Goal: Information Seeking & Learning: Learn about a topic

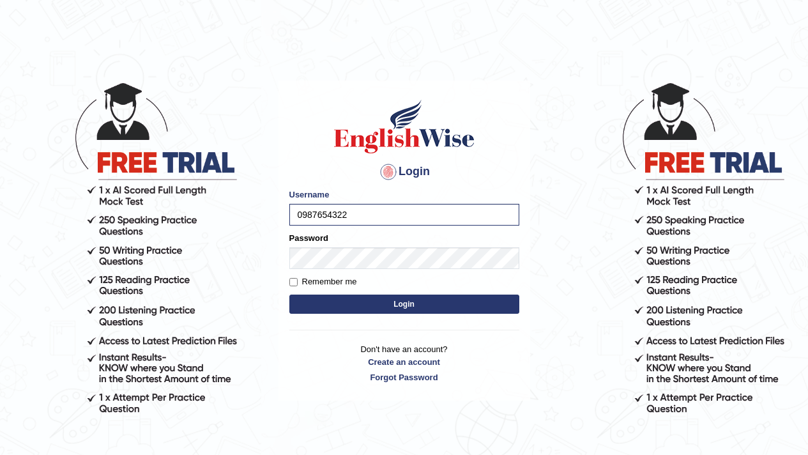
click at [429, 304] on button "Login" at bounding box center [404, 304] width 230 height 19
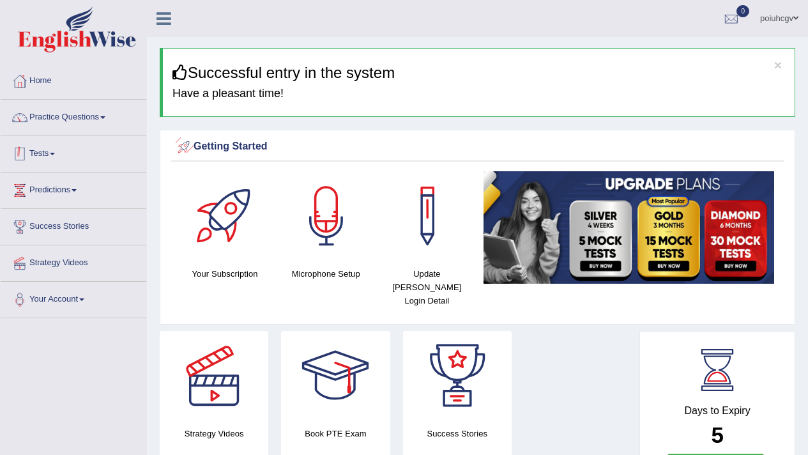
click at [66, 151] on link "Tests" at bounding box center [74, 152] width 146 height 32
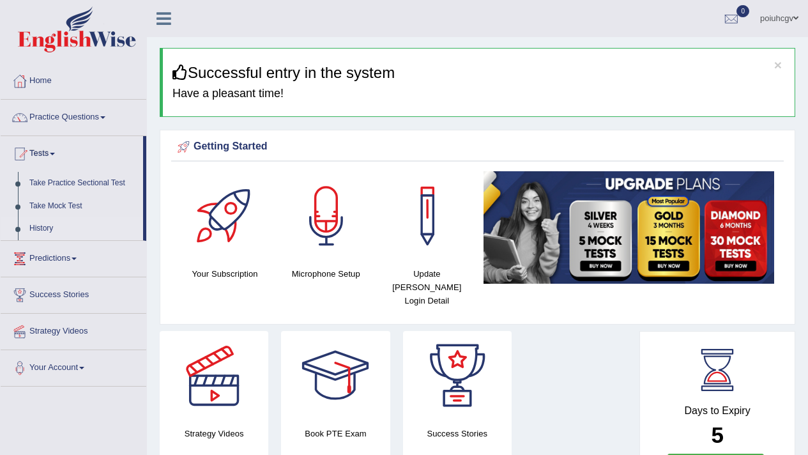
click at [42, 228] on link "History" at bounding box center [84, 228] width 120 height 23
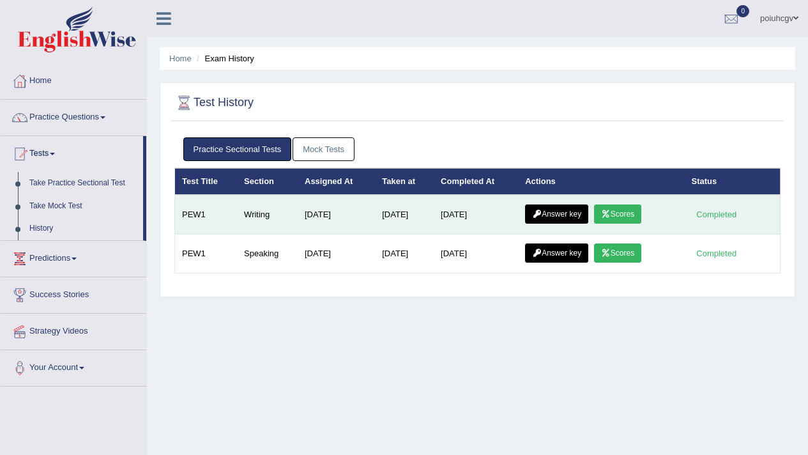
click at [619, 216] on link "Scores" at bounding box center [617, 213] width 47 height 19
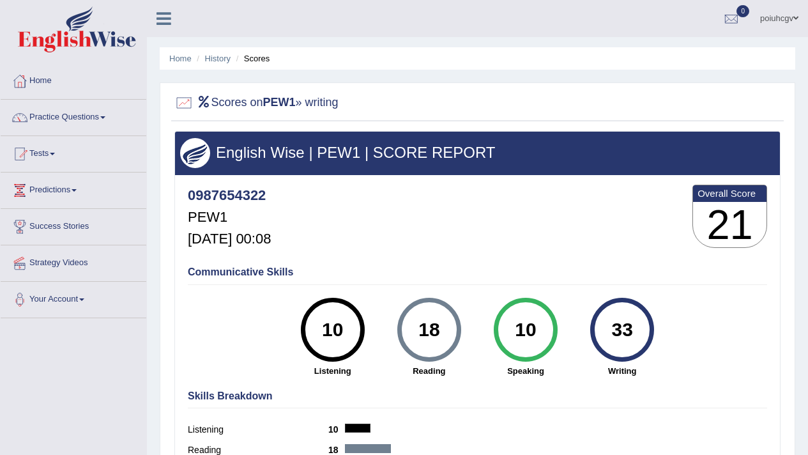
click at [349, 172] on div "English Wise | PEW1 | SCORE REPORT 0987654322 PEW1 Sep 18, 2025, 00:08 Overall …" at bounding box center [477, 319] width 606 height 376
click at [349, 172] on div "English Wise | PEW1 | SCORE REPORT" at bounding box center [477, 153] width 605 height 43
click at [305, 130] on div "Scores on PEW1 » writing English Wise | PEW1 | SCORE REPORT 0987654322 PEW1 Sep…" at bounding box center [478, 306] width 636 height 448
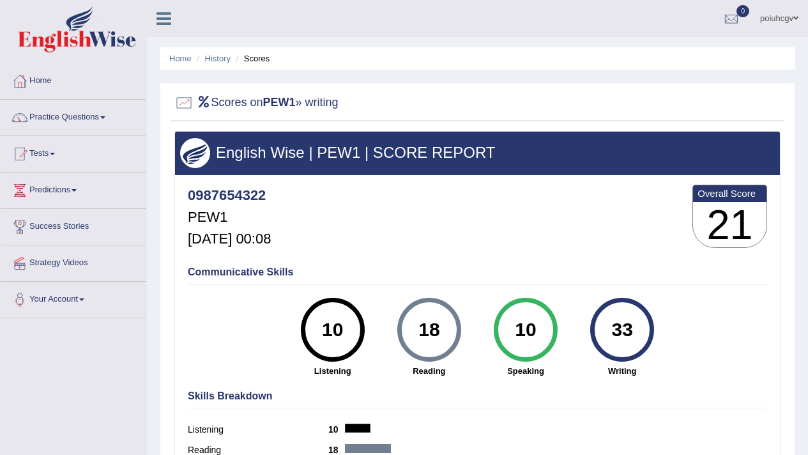
click at [289, 112] on div at bounding box center [477, 103] width 606 height 26
click at [286, 109] on h2 "Scores on PEW1 » writing" at bounding box center [256, 102] width 164 height 19
click at [278, 105] on b "PEW1" at bounding box center [279, 102] width 33 height 13
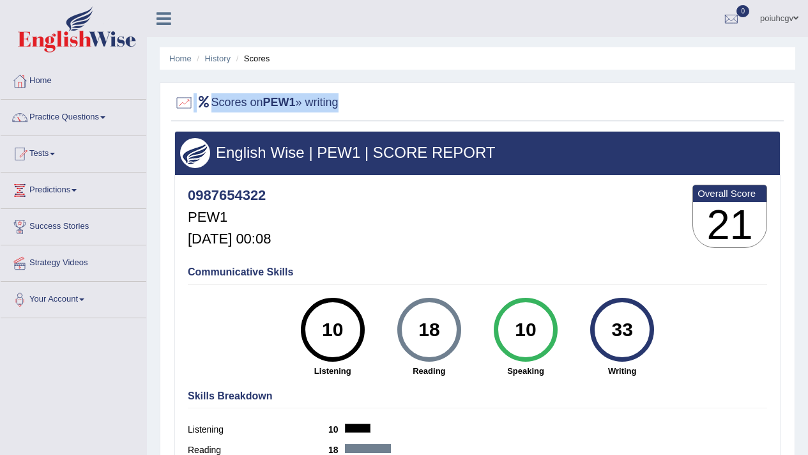
click at [274, 102] on b "PEW1" at bounding box center [279, 102] width 33 height 13
click at [268, 99] on h2 "Scores on PEW1 » writing" at bounding box center [256, 102] width 164 height 19
click at [255, 98] on h2 "Scores on PEW1 » writing" at bounding box center [256, 102] width 164 height 19
click at [162, 73] on div "Home History Scores Scores on PEW1 » writing English Wise | PEW1 | SCORE REPORT…" at bounding box center [477, 319] width 661 height 639
click at [84, 48] on img at bounding box center [77, 29] width 118 height 46
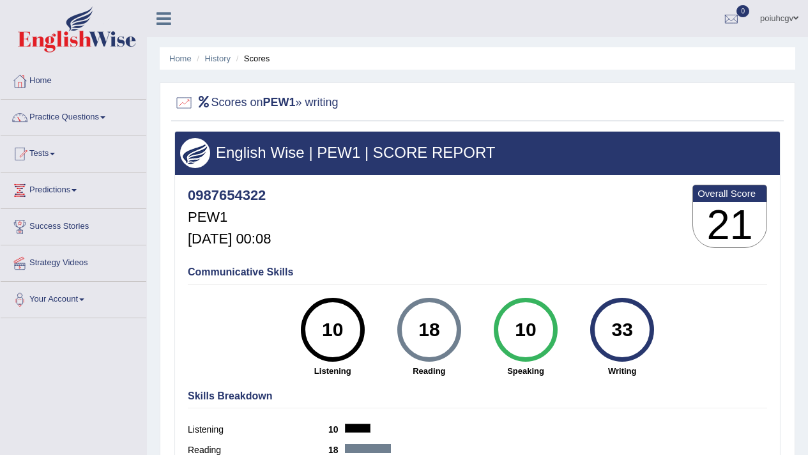
click at [73, 42] on img at bounding box center [77, 29] width 118 height 46
click at [66, 36] on img at bounding box center [77, 29] width 118 height 46
click at [62, 31] on img at bounding box center [77, 29] width 118 height 46
click at [46, 9] on img at bounding box center [77, 29] width 118 height 46
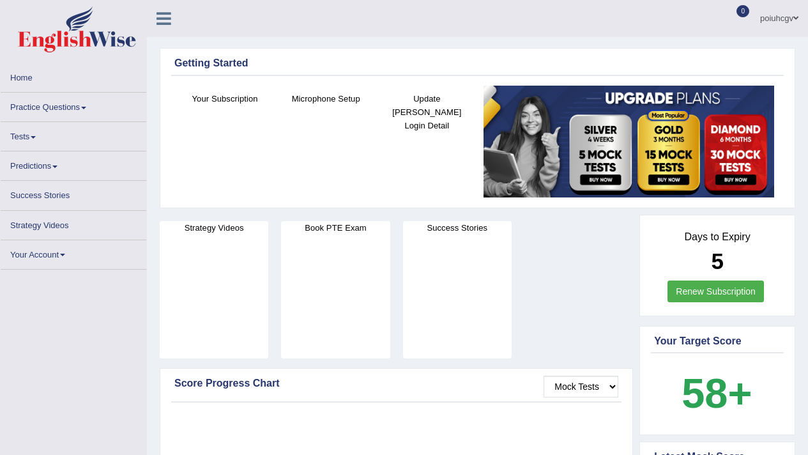
click at [27, 143] on link "Tests" at bounding box center [74, 134] width 146 height 25
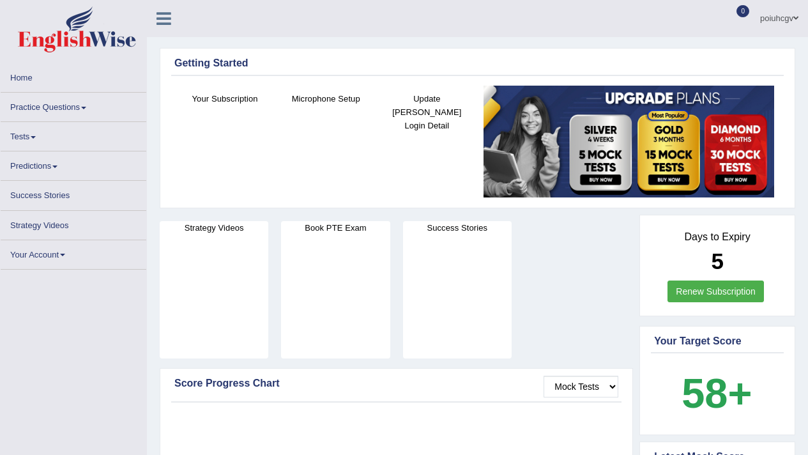
click at [27, 143] on link "Tests" at bounding box center [74, 134] width 146 height 25
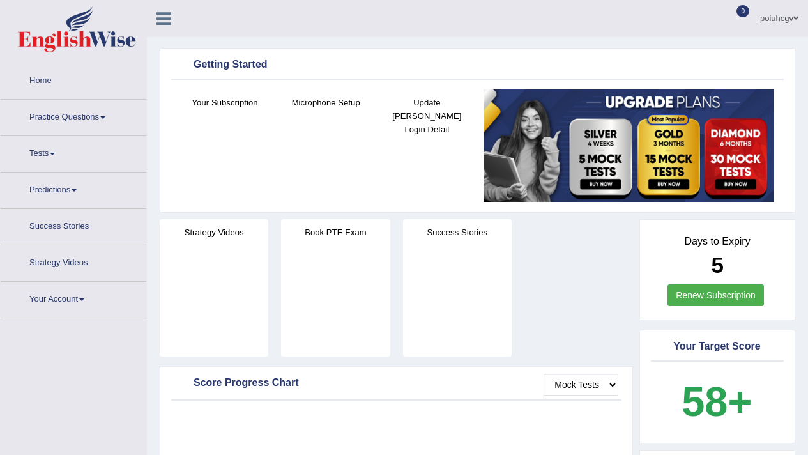
click at [27, 173] on li "Predictions Latest Predictions" at bounding box center [74, 191] width 146 height 36
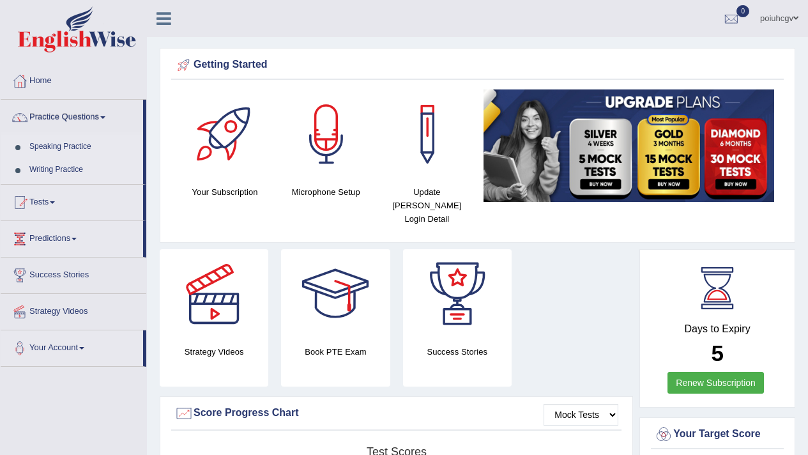
click at [49, 149] on link "Speaking Practice" at bounding box center [84, 146] width 120 height 23
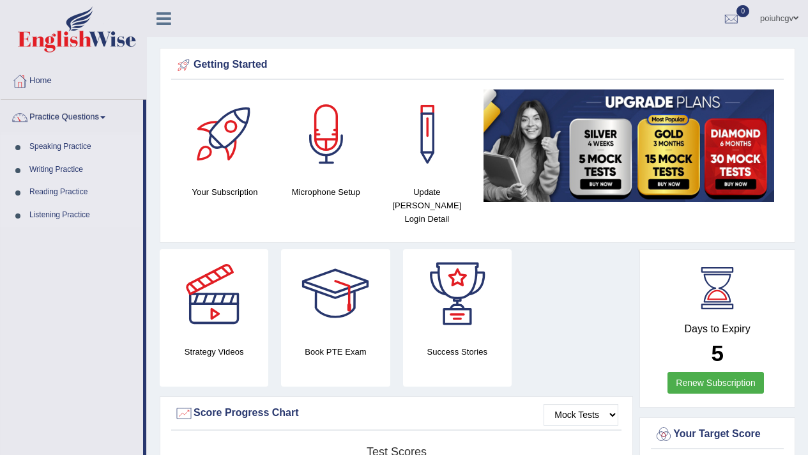
click at [49, 149] on link "Speaking Practice" at bounding box center [84, 146] width 120 height 23
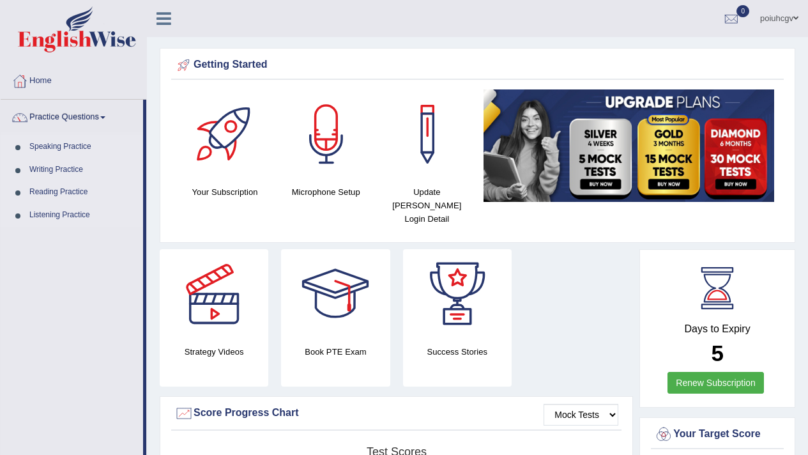
click at [49, 149] on link "Speaking Practice" at bounding box center [84, 146] width 120 height 23
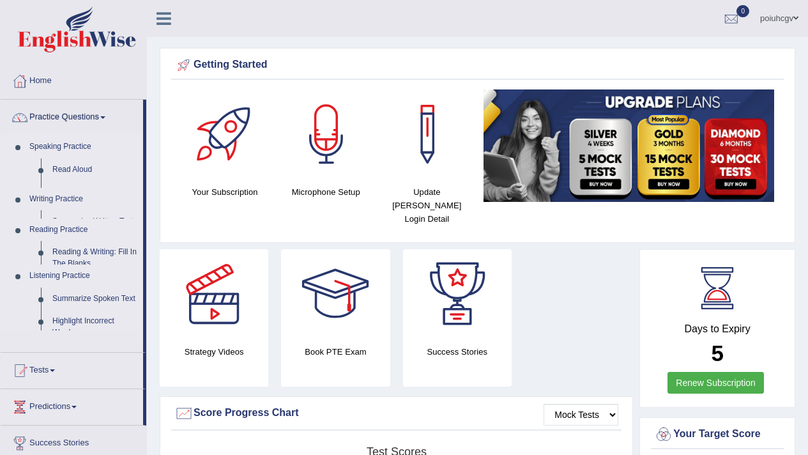
click at [49, 149] on link "Speaking Practice" at bounding box center [84, 146] width 120 height 23
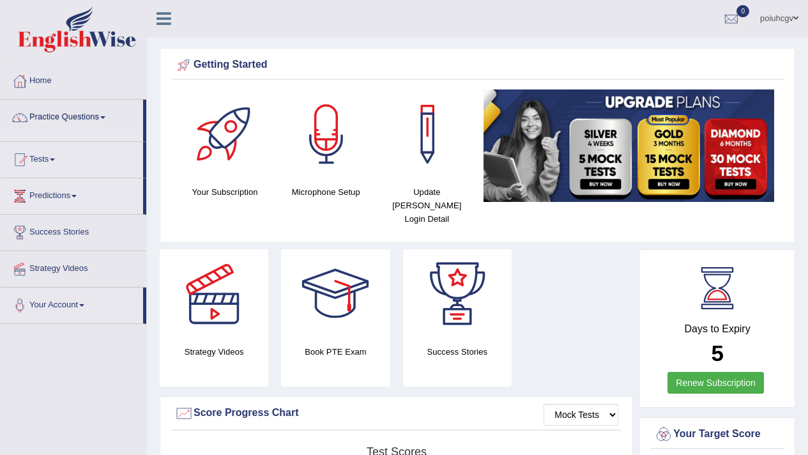
click at [49, 149] on link "Speaking Practice" at bounding box center [84, 146] width 120 height 23
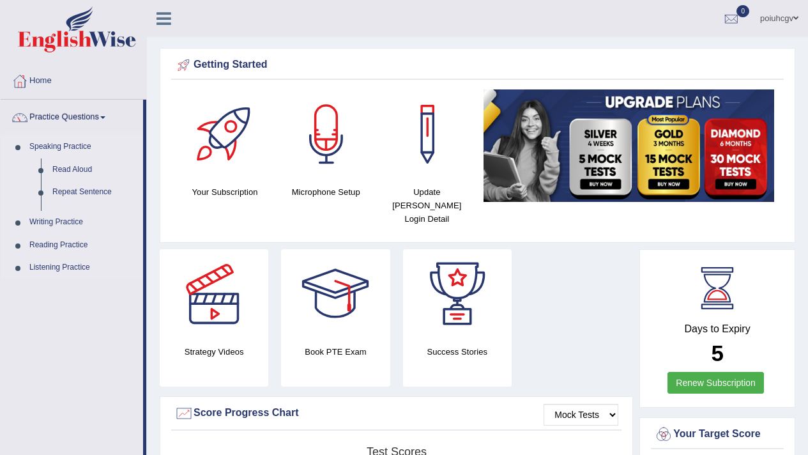
click at [49, 149] on link "Speaking Practice" at bounding box center [84, 146] width 120 height 23
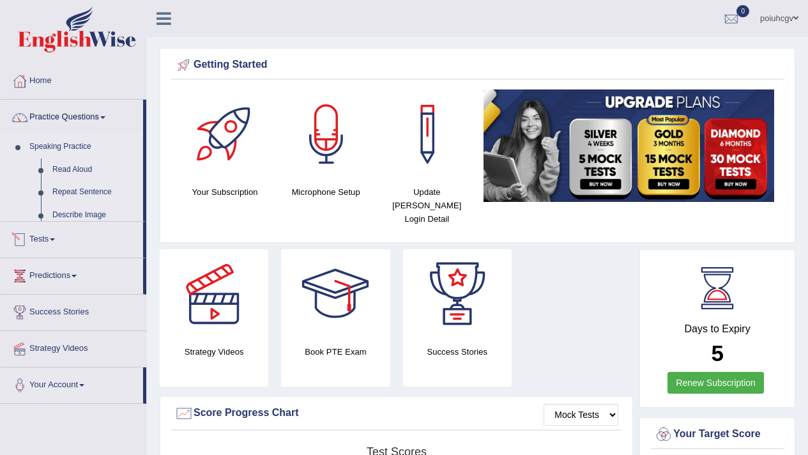
click at [49, 149] on link "Speaking Practice" at bounding box center [84, 146] width 120 height 23
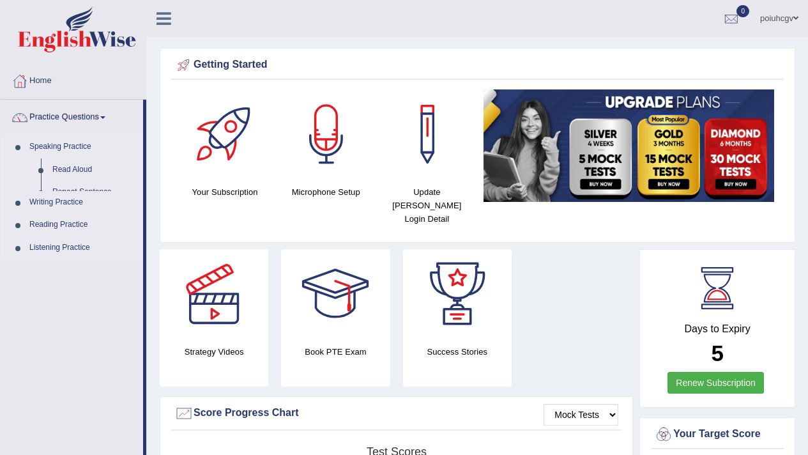
click at [49, 149] on link "Speaking Practice" at bounding box center [84, 146] width 120 height 23
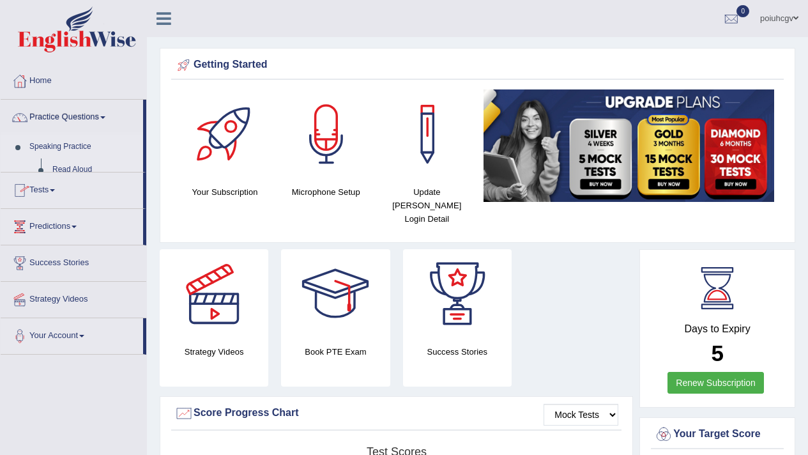
click at [49, 149] on link "Speaking Practice" at bounding box center [84, 146] width 120 height 23
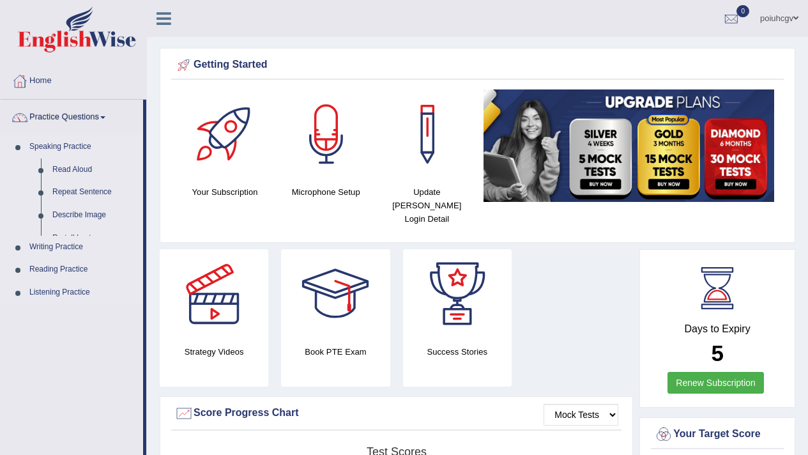
click at [49, 149] on link "Speaking Practice" at bounding box center [84, 146] width 120 height 23
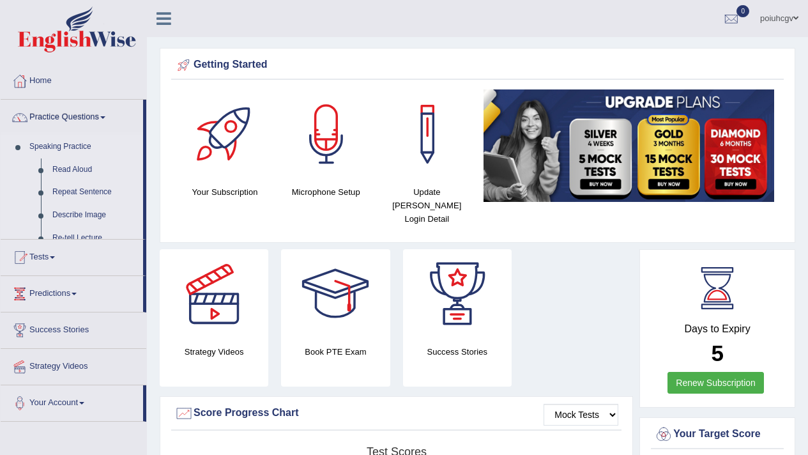
click at [49, 149] on link "Speaking Practice" at bounding box center [84, 146] width 120 height 23
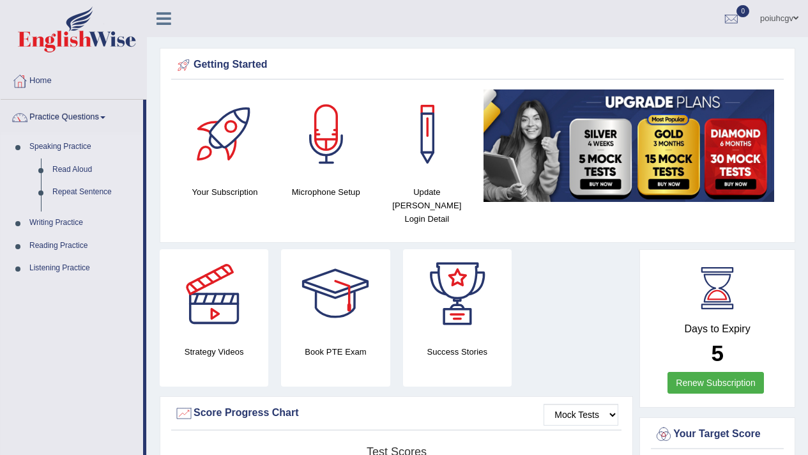
click at [49, 149] on link "Speaking Practice" at bounding box center [84, 146] width 120 height 23
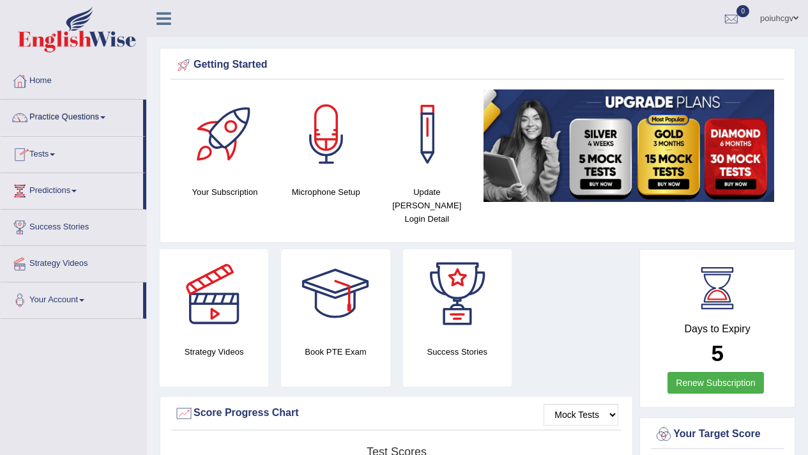
click at [170, 254] on div at bounding box center [213, 293] width 89 height 89
click at [170, 265] on div at bounding box center [213, 293] width 89 height 89
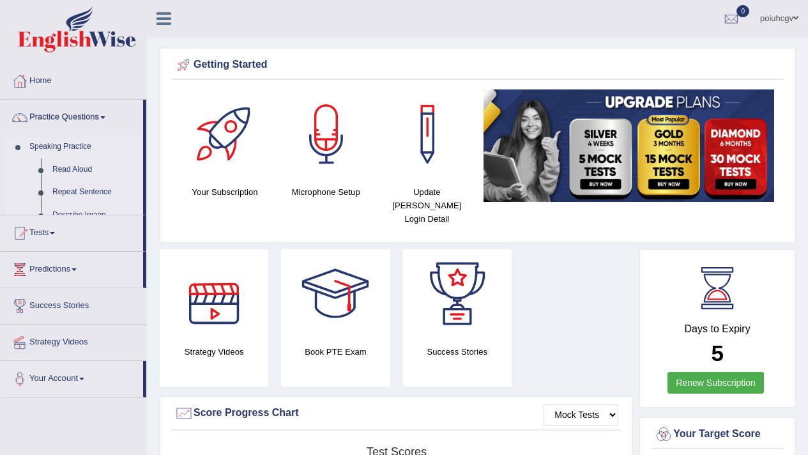
click at [170, 265] on div at bounding box center [213, 293] width 89 height 89
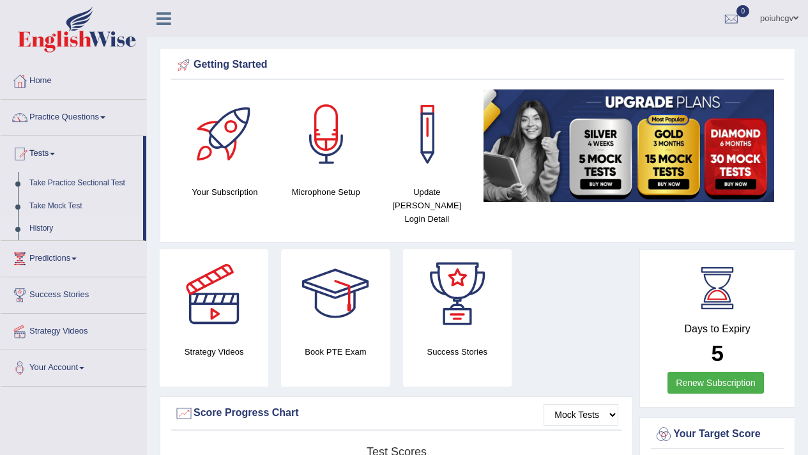
click at [41, 224] on link "History" at bounding box center [84, 228] width 120 height 23
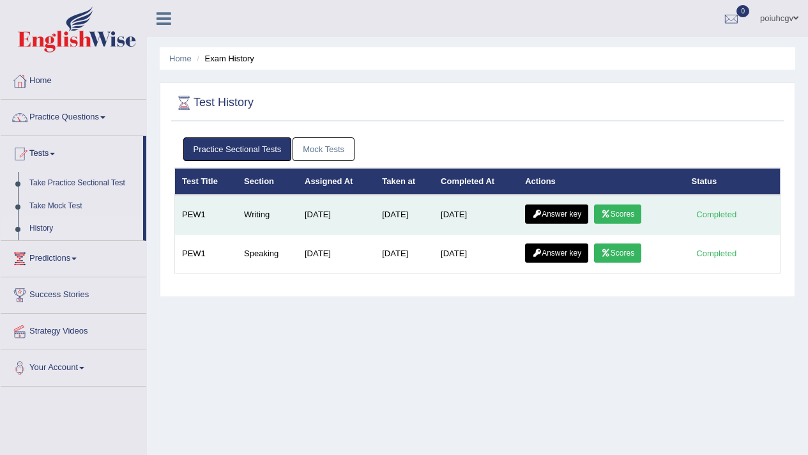
click at [568, 212] on link "Answer key" at bounding box center [556, 213] width 63 height 19
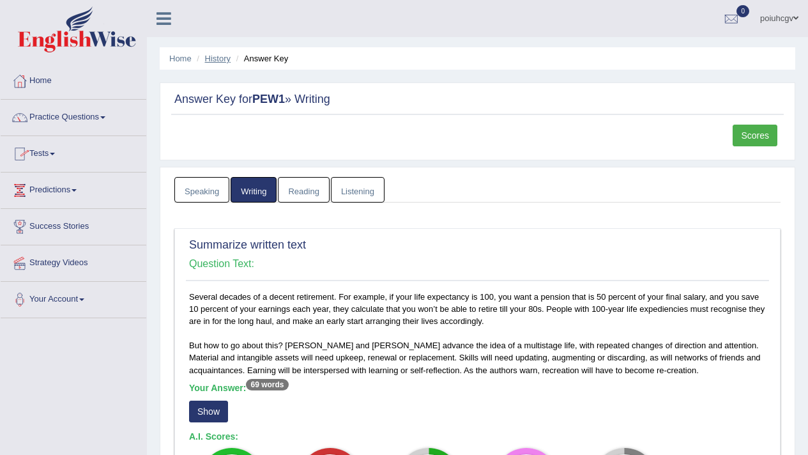
click at [229, 62] on link "History" at bounding box center [218, 59] width 26 height 10
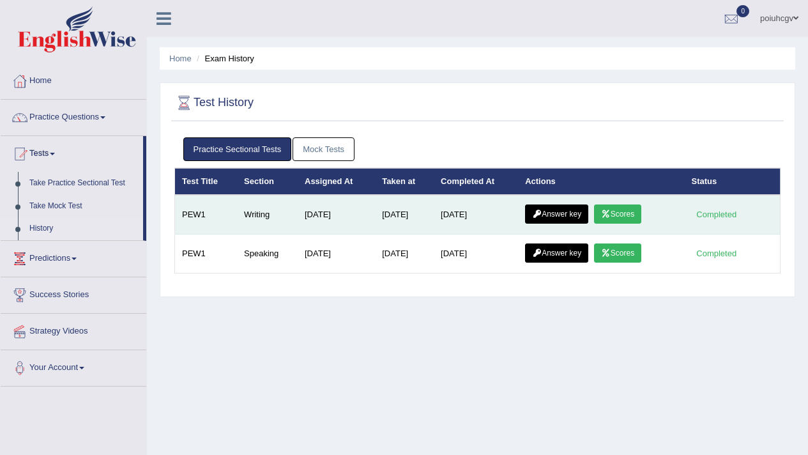
click at [613, 208] on link "Scores" at bounding box center [617, 213] width 47 height 19
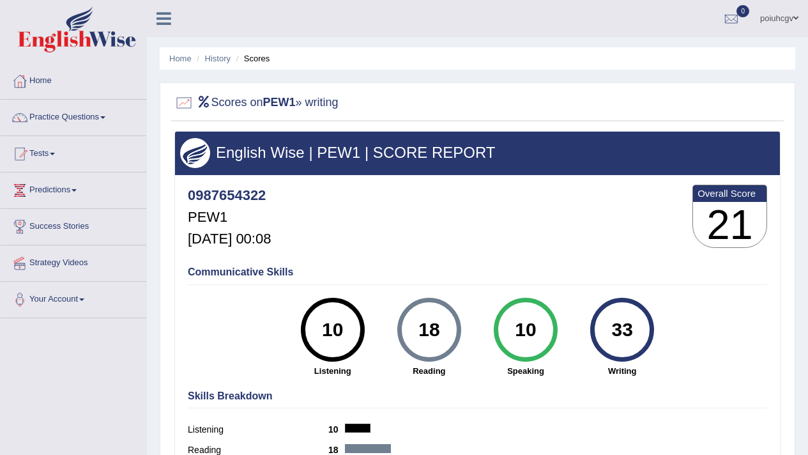
drag, startPoint x: 616, startPoint y: 328, endPoint x: 631, endPoint y: 330, distance: 15.5
click at [631, 330] on div "33" at bounding box center [622, 330] width 47 height 54
click at [555, 364] on div "10 Speaking" at bounding box center [525, 337] width 96 height 79
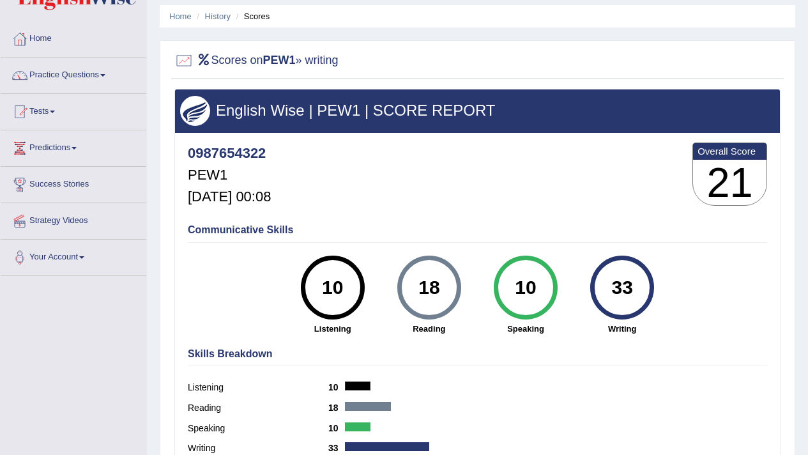
scroll to position [47, 0]
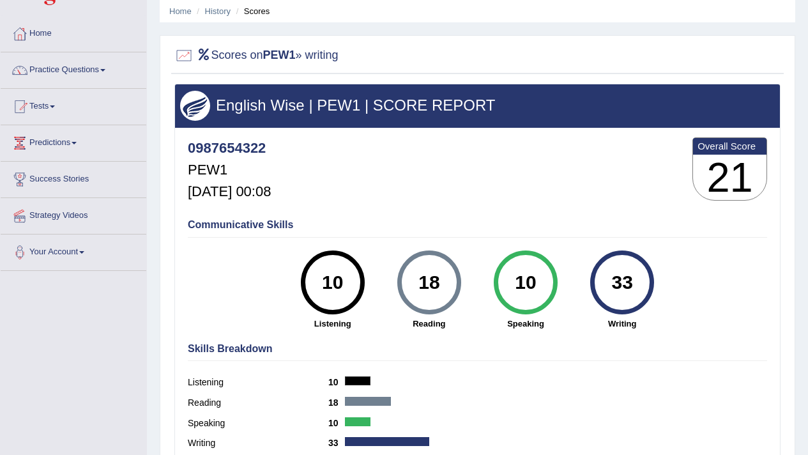
drag, startPoint x: 405, startPoint y: 289, endPoint x: 425, endPoint y: 286, distance: 20.1
click at [425, 286] on div "18" at bounding box center [429, 283] width 64 height 64
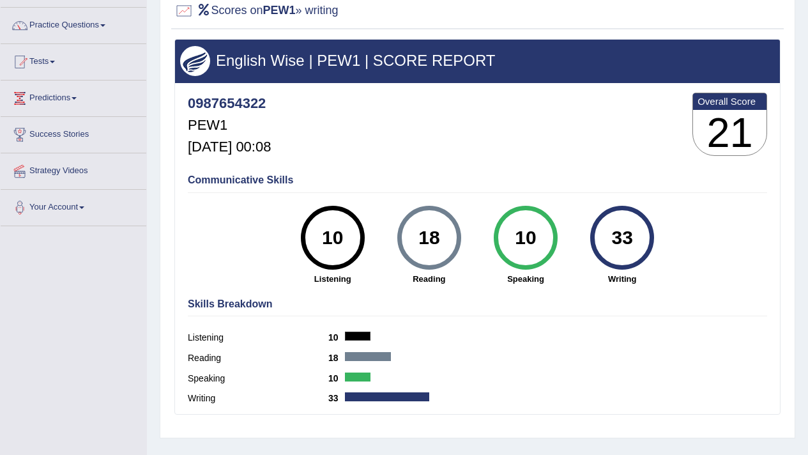
scroll to position [0, 0]
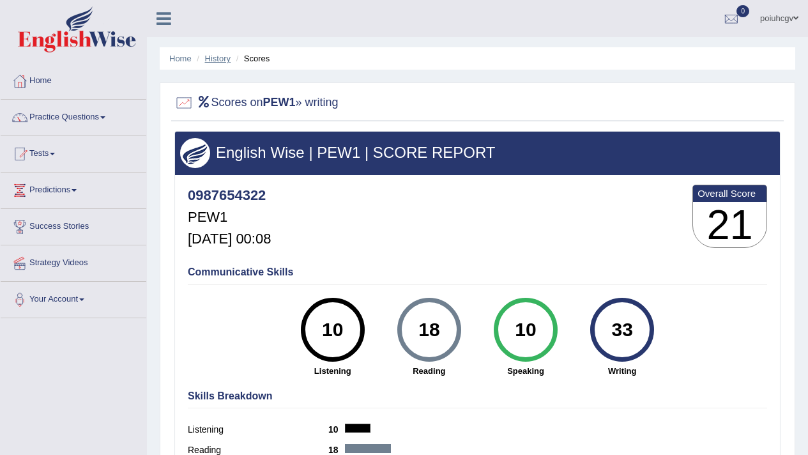
click at [219, 58] on link "History" at bounding box center [218, 59] width 26 height 10
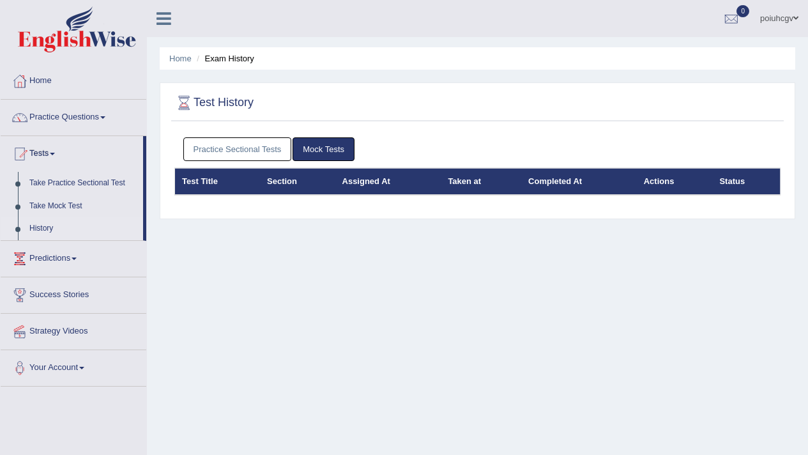
click at [272, 144] on link "Practice Sectional Tests" at bounding box center [237, 149] width 109 height 24
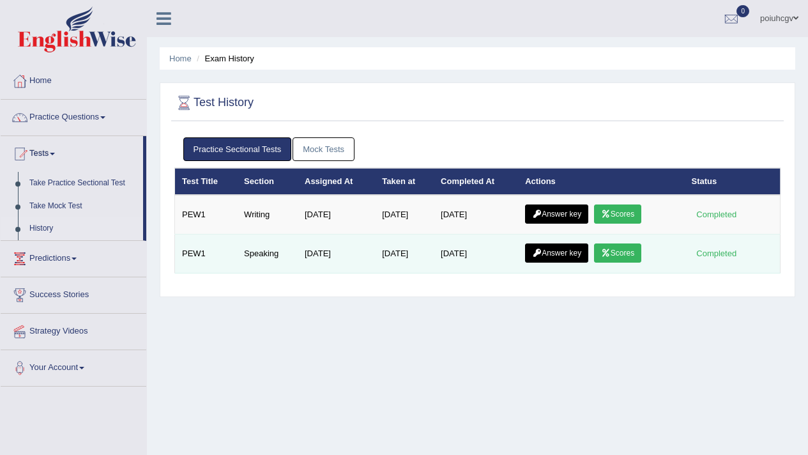
click at [569, 251] on link "Answer key" at bounding box center [556, 252] width 63 height 19
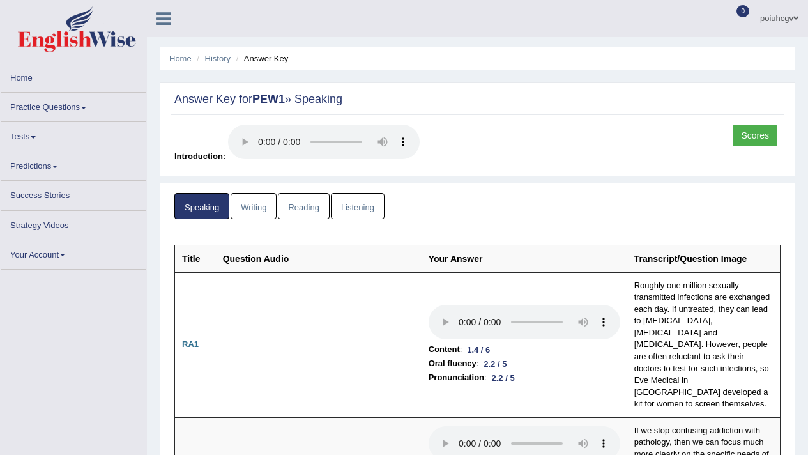
click at [743, 134] on link "Scores" at bounding box center [755, 136] width 45 height 22
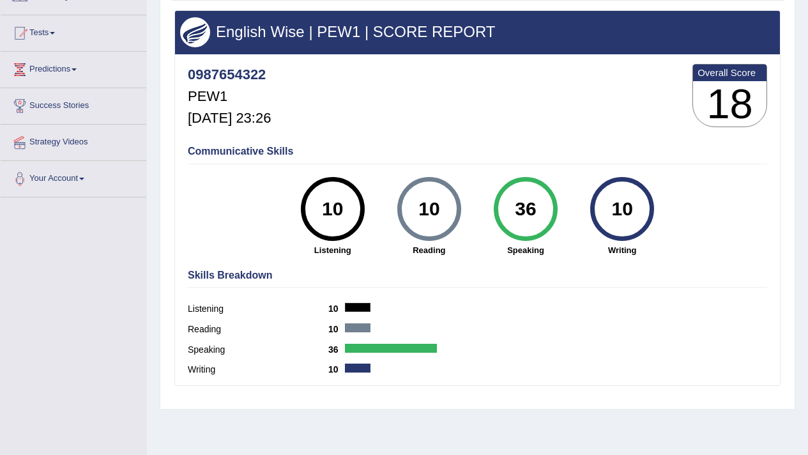
drag, startPoint x: 0, startPoint y: 0, endPoint x: 529, endPoint y: 204, distance: 567.0
click at [529, 204] on div "36" at bounding box center [525, 209] width 47 height 54
drag, startPoint x: 525, startPoint y: 206, endPoint x: 535, endPoint y: 213, distance: 11.9
click at [535, 213] on div "36" at bounding box center [525, 209] width 47 height 54
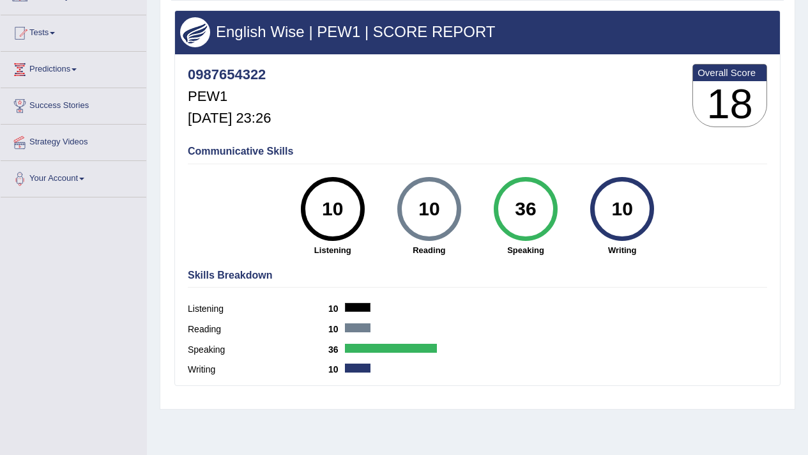
click at [523, 213] on div "36" at bounding box center [525, 209] width 47 height 54
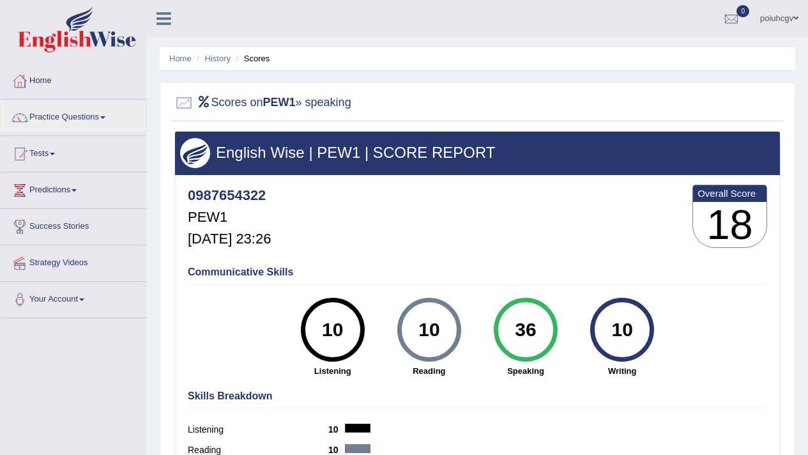
click at [27, 151] on div at bounding box center [19, 153] width 19 height 19
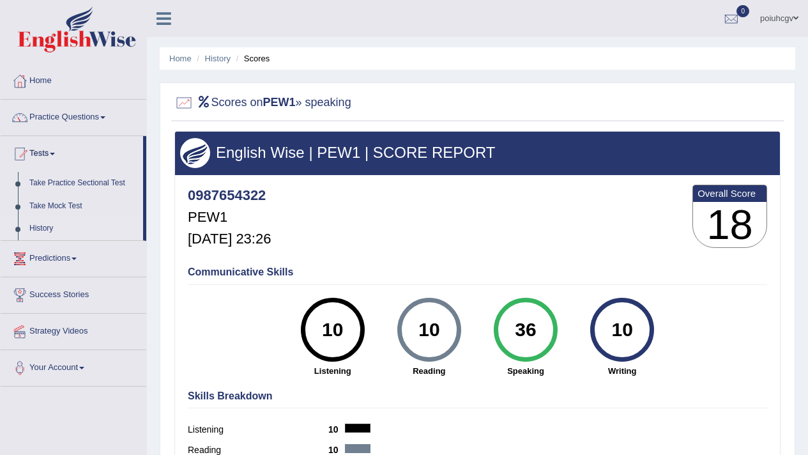
click at [42, 230] on link "History" at bounding box center [84, 228] width 120 height 23
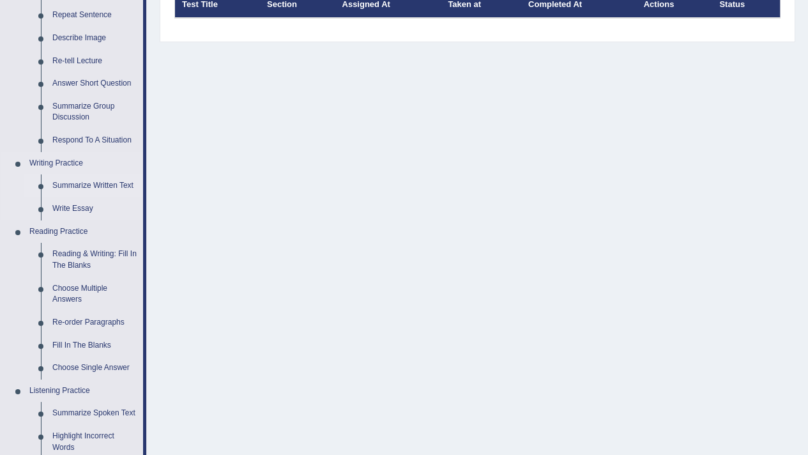
scroll to position [134, 0]
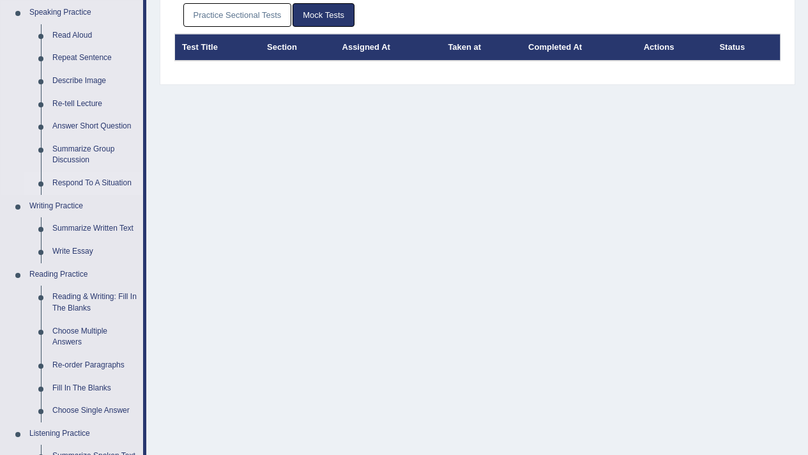
click at [98, 189] on link "Respond To A Situation" at bounding box center [95, 183] width 96 height 23
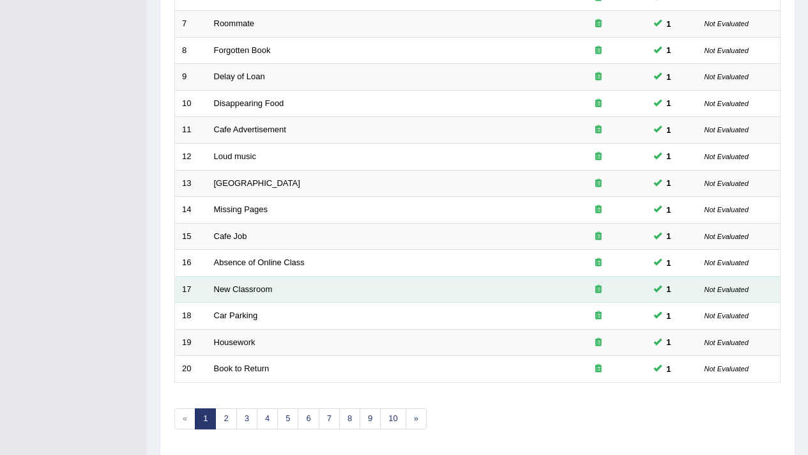
scroll to position [391, 0]
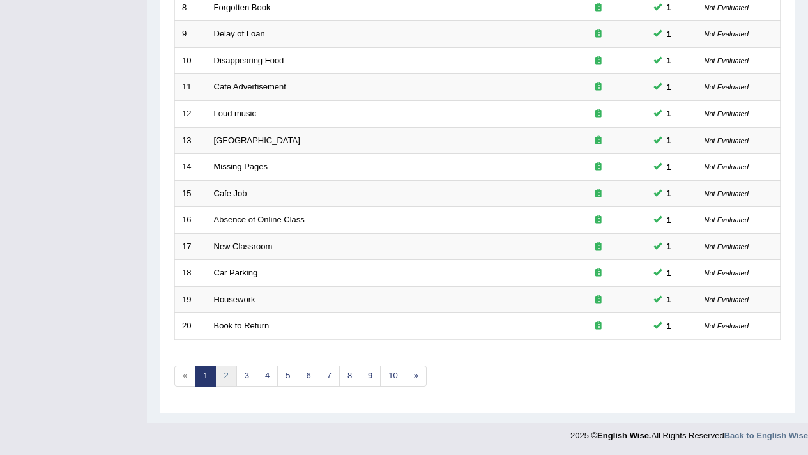
click at [218, 382] on link "2" at bounding box center [225, 376] width 21 height 21
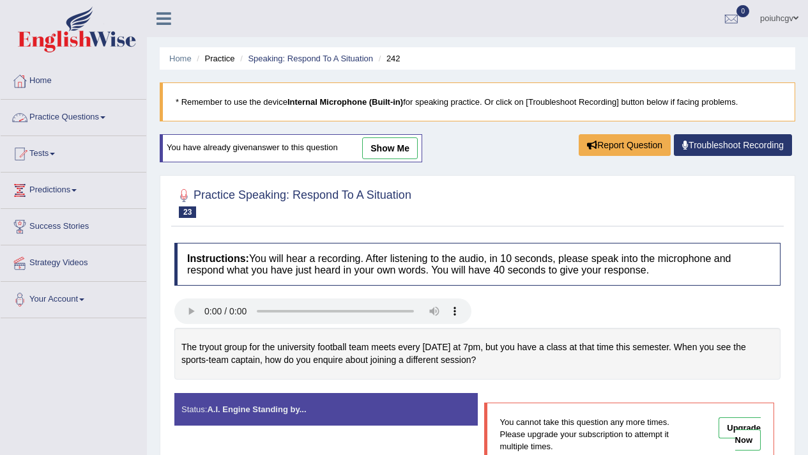
click at [47, 116] on link "Practice Questions" at bounding box center [74, 116] width 146 height 32
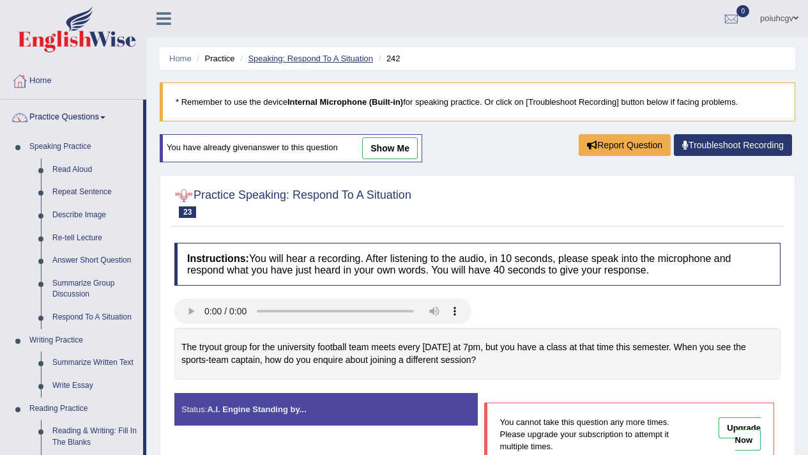
click at [312, 58] on link "Speaking: Respond To A Situation" at bounding box center [310, 59] width 125 height 10
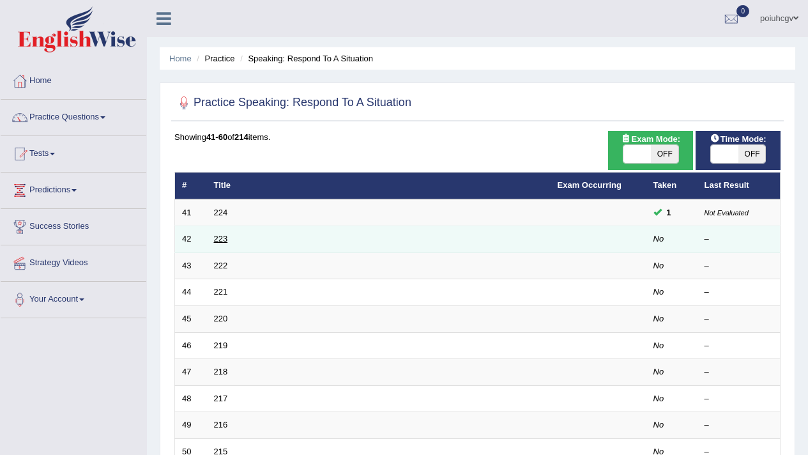
click at [219, 238] on link "223" at bounding box center [221, 239] width 14 height 10
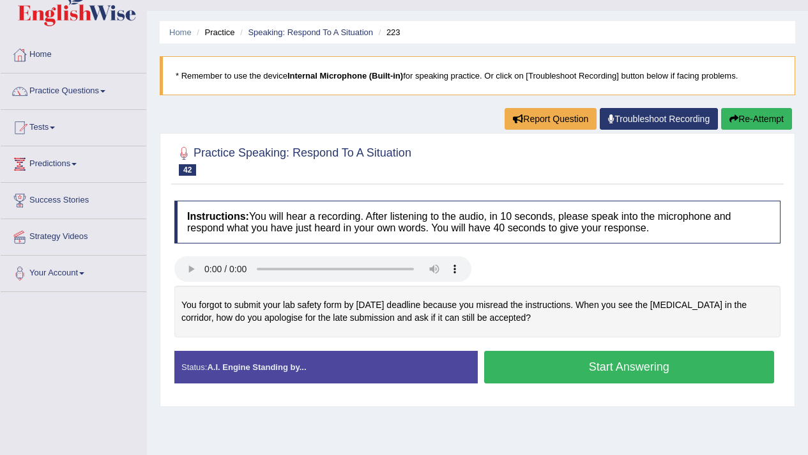
click at [608, 370] on button "Start Answering" at bounding box center [629, 367] width 291 height 33
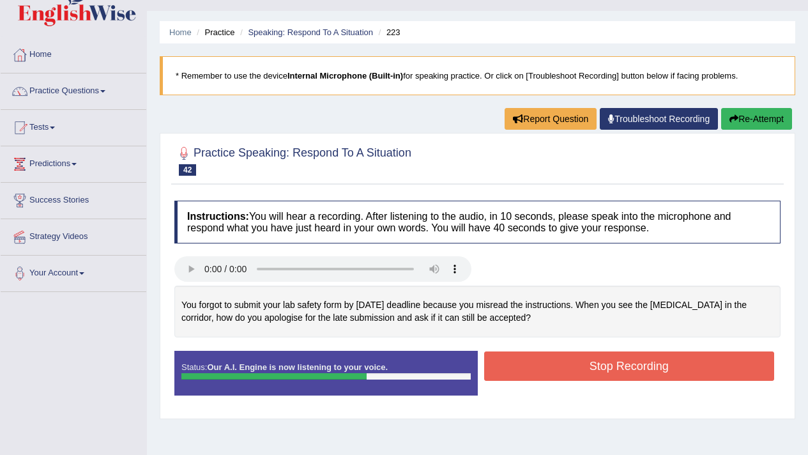
click at [608, 370] on button "Stop Recording" at bounding box center [629, 365] width 291 height 29
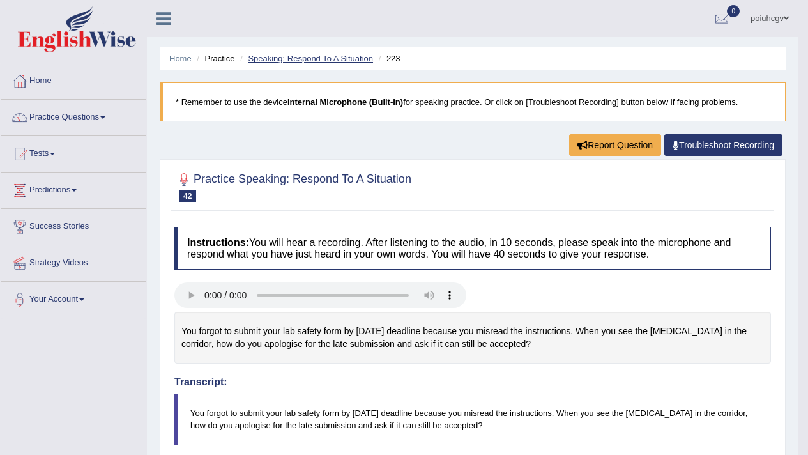
click at [371, 59] on link "Speaking: Respond To A Situation" at bounding box center [310, 59] width 125 height 10
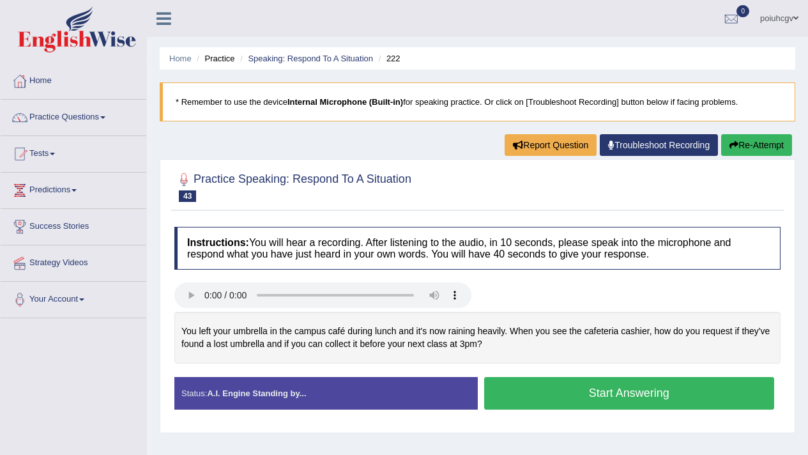
click at [620, 399] on button "Start Answering" at bounding box center [629, 393] width 291 height 33
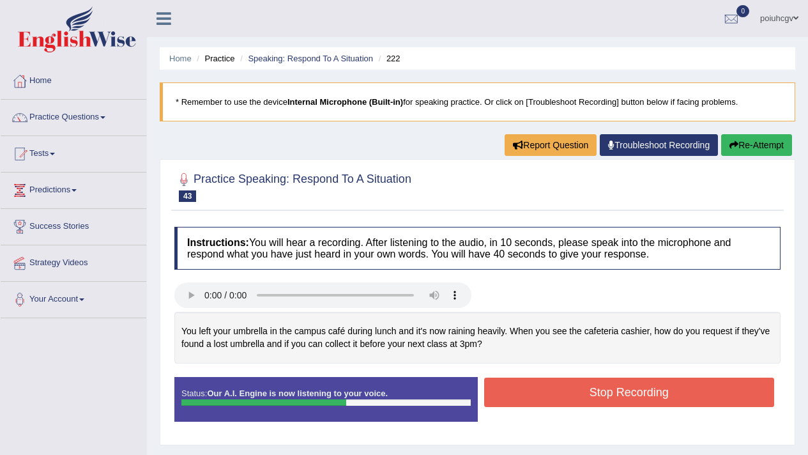
click at [620, 392] on button "Stop Recording" at bounding box center [629, 392] width 291 height 29
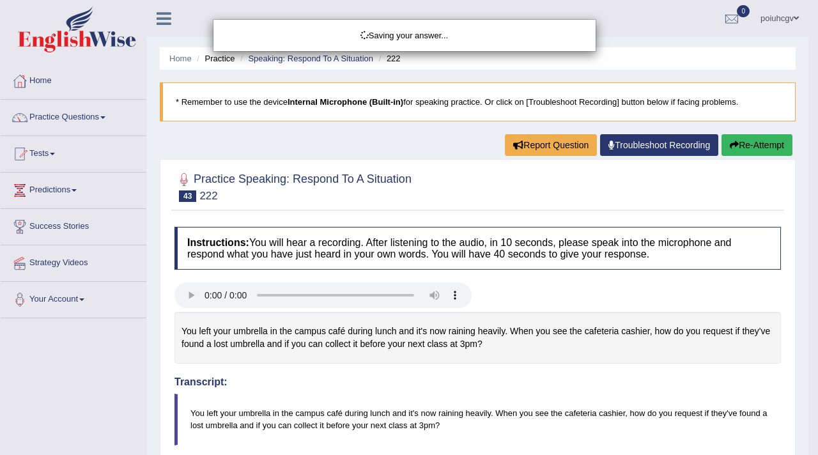
click at [787, 150] on div "Saving your answer..." at bounding box center [409, 227] width 818 height 455
click at [774, 144] on div "Saving your answer..." at bounding box center [409, 227] width 818 height 455
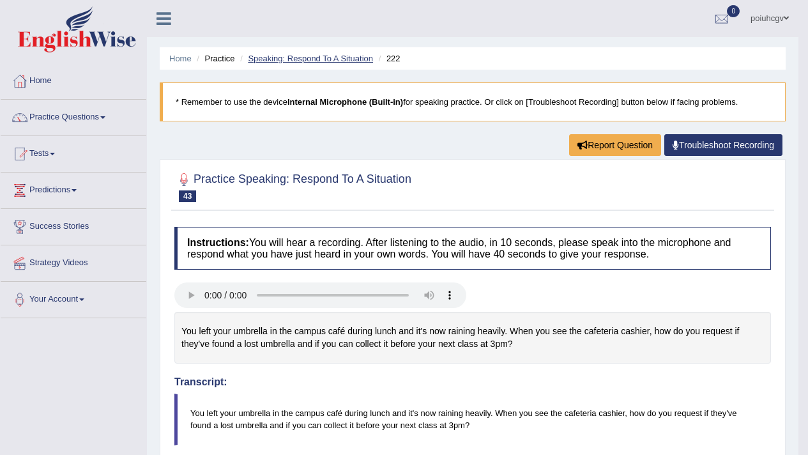
click at [257, 59] on link "Speaking: Respond To A Situation" at bounding box center [310, 59] width 125 height 10
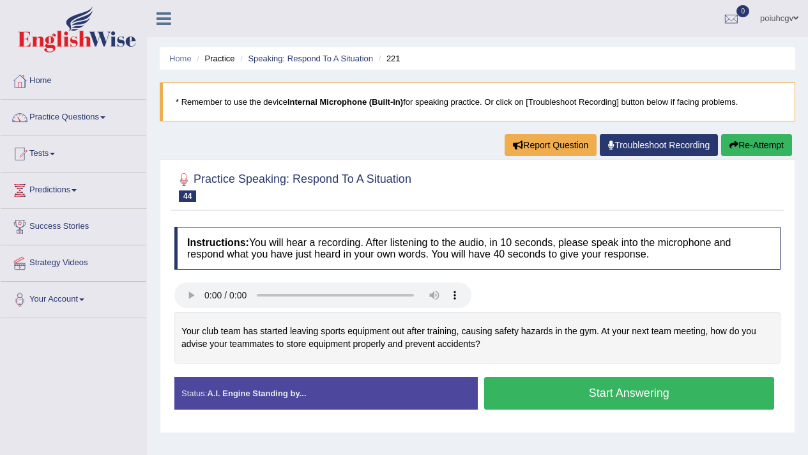
click at [190, 166] on div "Practice Speaking: Respond To A Situation 44 221 Instructions: You will hear a …" at bounding box center [478, 296] width 636 height 274
click at [190, 166] on div "Practice Speaking: Respond To A Situation 44 221" at bounding box center [477, 188] width 613 height 45
